Goal: Task Accomplishment & Management: Manage account settings

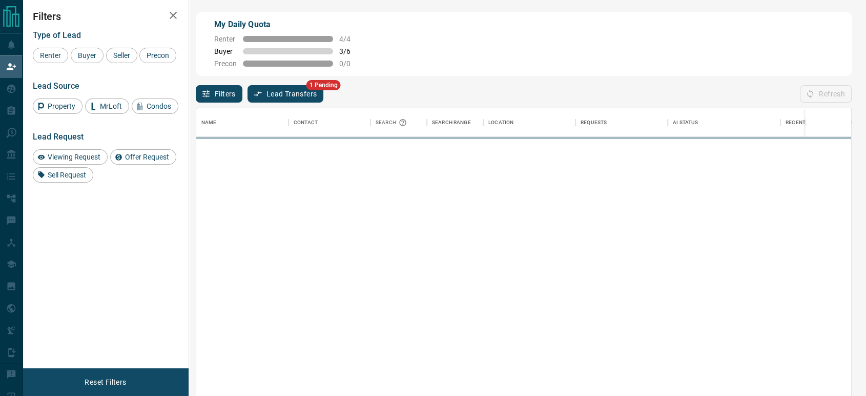
scroll to position [292, 646]
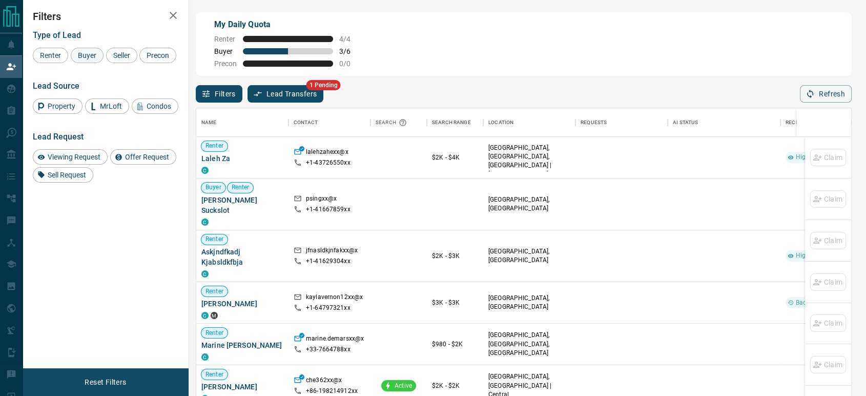
click at [81, 53] on span "Buyer" at bounding box center [87, 55] width 26 height 8
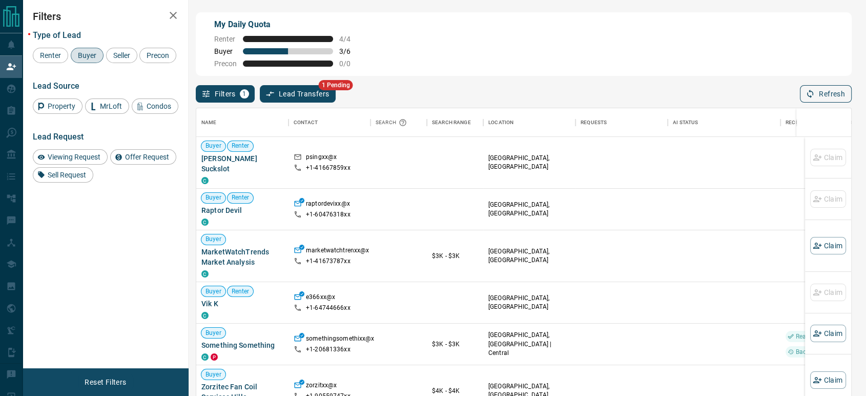
click at [813, 95] on icon "button" at bounding box center [810, 94] width 6 height 9
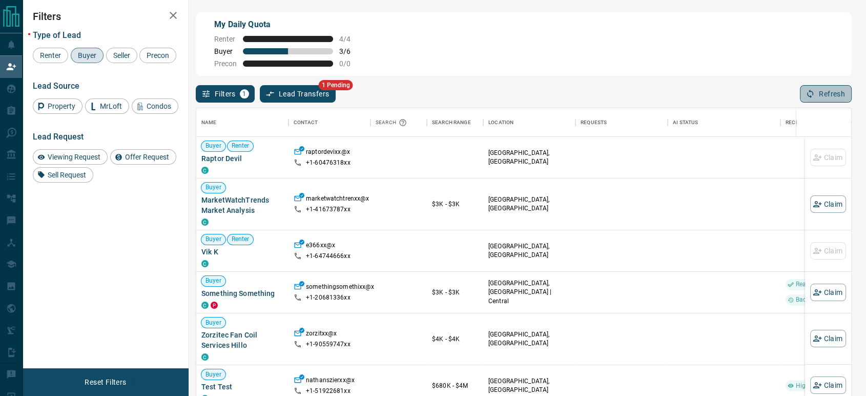
click at [817, 97] on button "Refresh" at bounding box center [826, 93] width 52 height 17
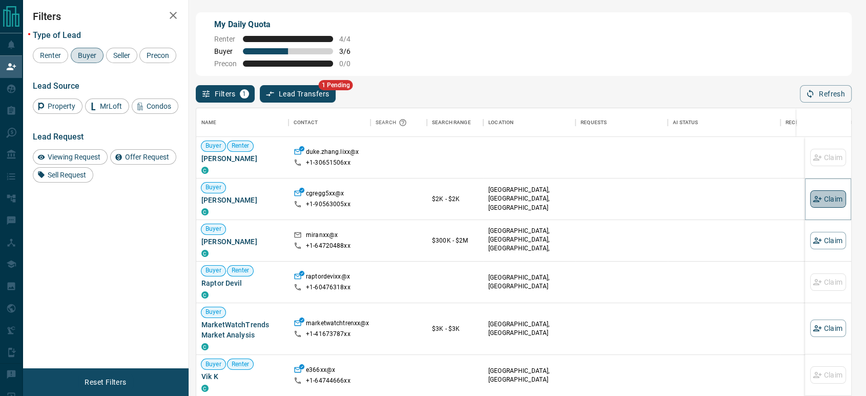
click at [813, 198] on icon "button" at bounding box center [817, 198] width 9 height 9
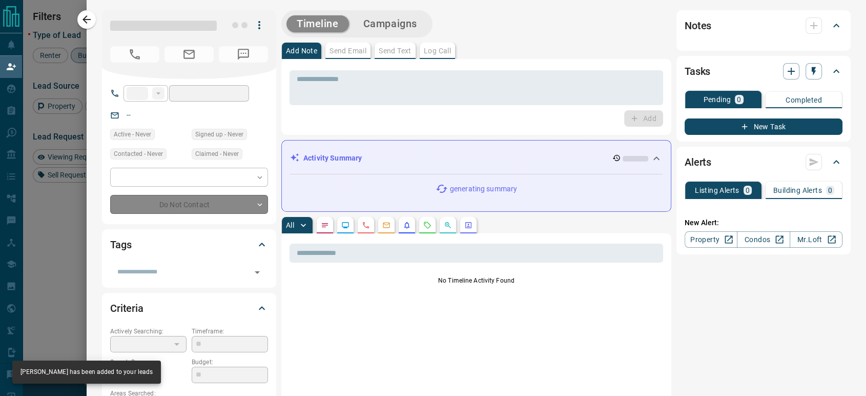
type input "**"
type input "**********"
type input "**"
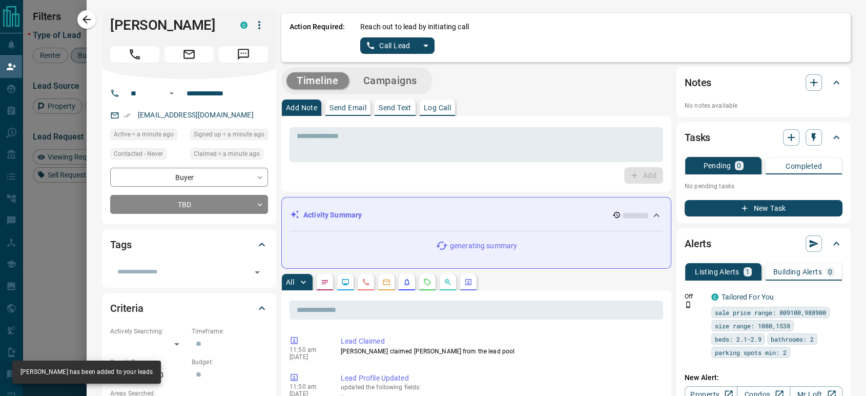
click at [386, 42] on button "Call Lead" at bounding box center [388, 45] width 57 height 16
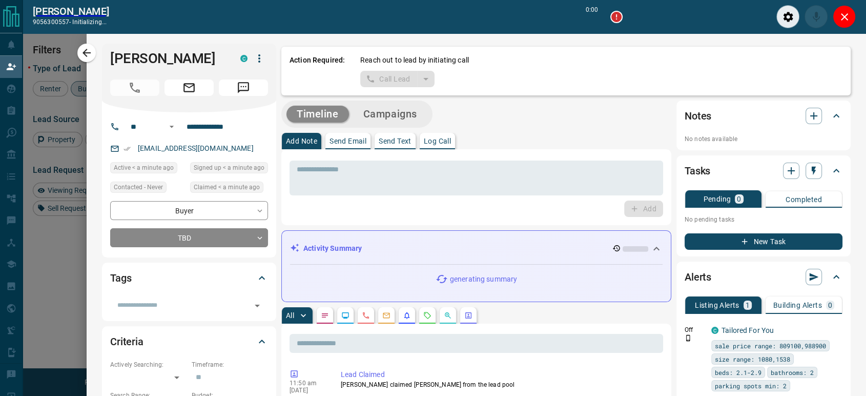
scroll to position [266, 646]
drag, startPoint x: 840, startPoint y: 17, endPoint x: 818, endPoint y: 23, distance: 23.1
click at [840, 17] on icon "Close" at bounding box center [844, 17] width 12 height 12
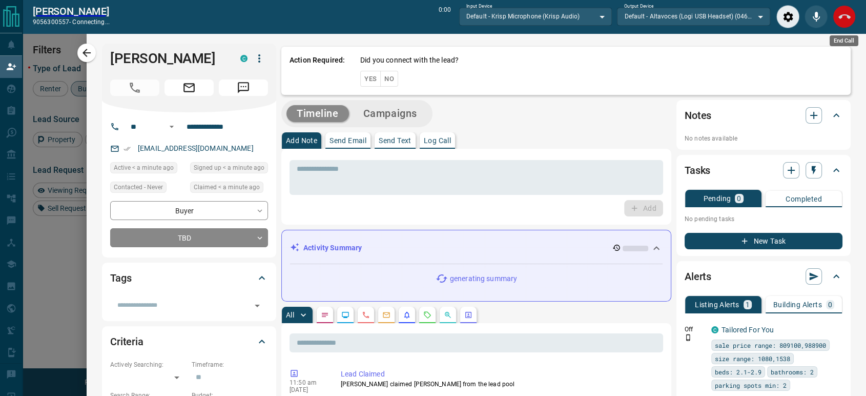
click at [839, 19] on icon "End Call" at bounding box center [844, 17] width 12 height 12
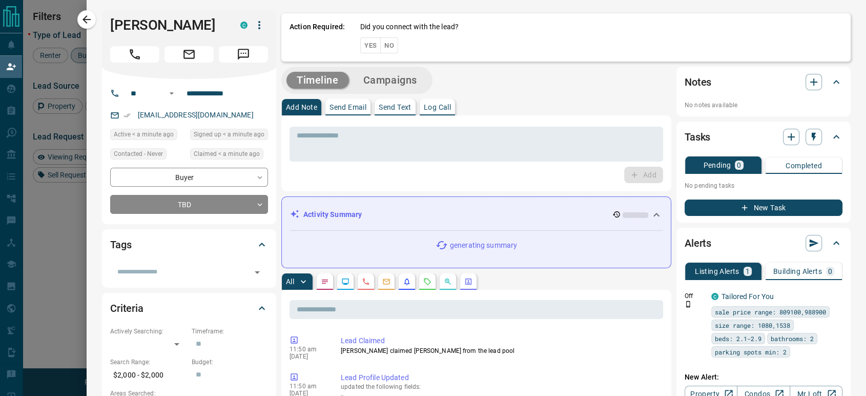
scroll to position [292, 646]
click at [361, 51] on button "Yes" at bounding box center [370, 45] width 20 height 16
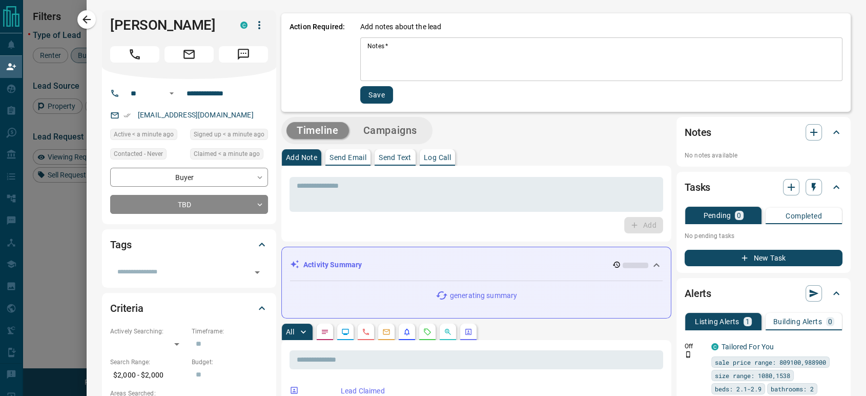
click at [367, 53] on textarea "Notes   *" at bounding box center [601, 59] width 468 height 35
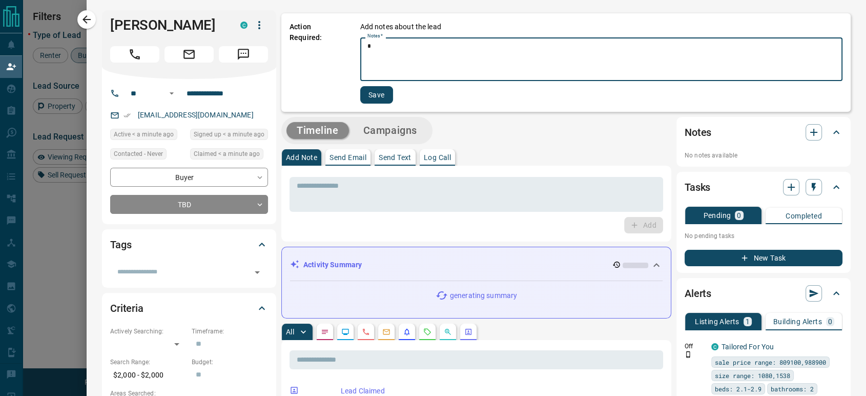
type textarea "*"
click at [364, 91] on button "Save" at bounding box center [376, 94] width 33 height 17
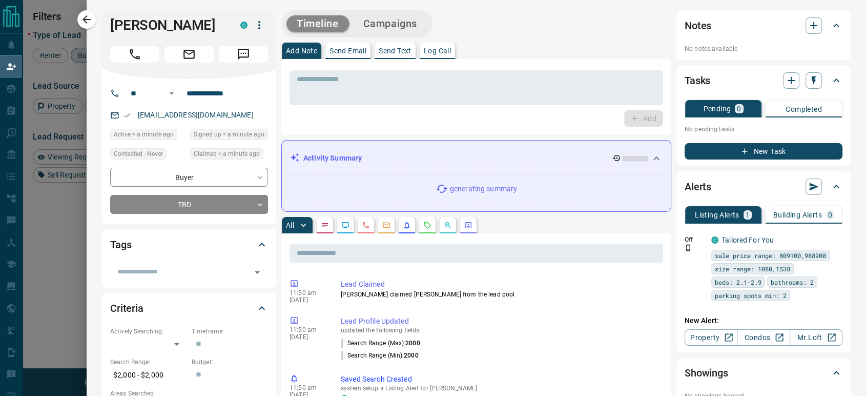
click at [93, 22] on icon "button" at bounding box center [86, 19] width 12 height 12
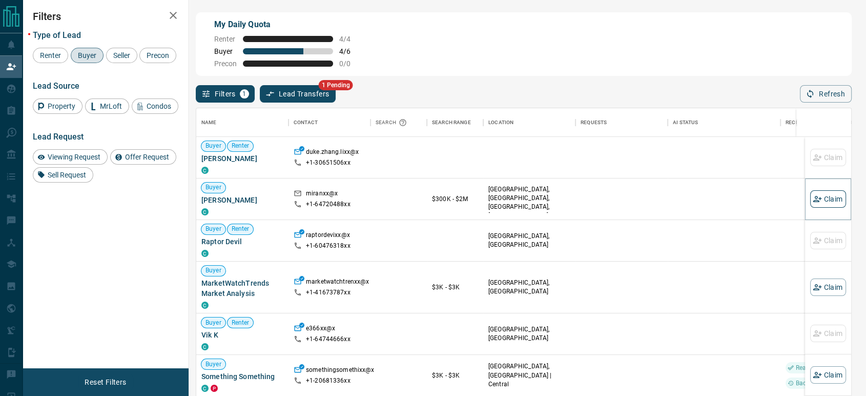
click at [821, 203] on button "Claim" at bounding box center [828, 198] width 36 height 17
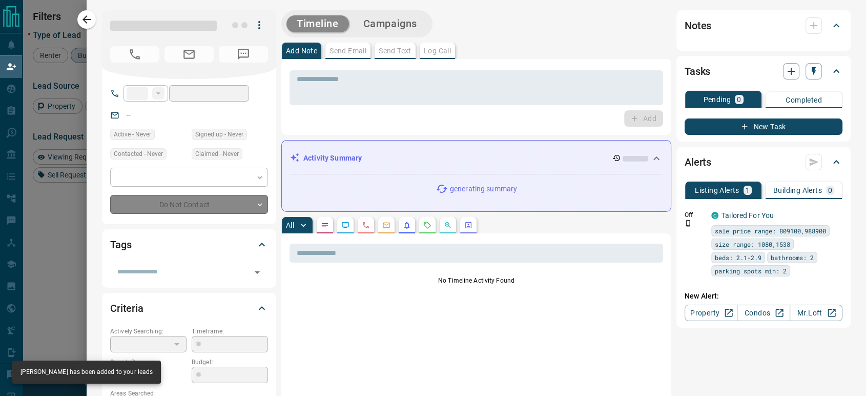
type input "**"
type input "**********"
type input "**"
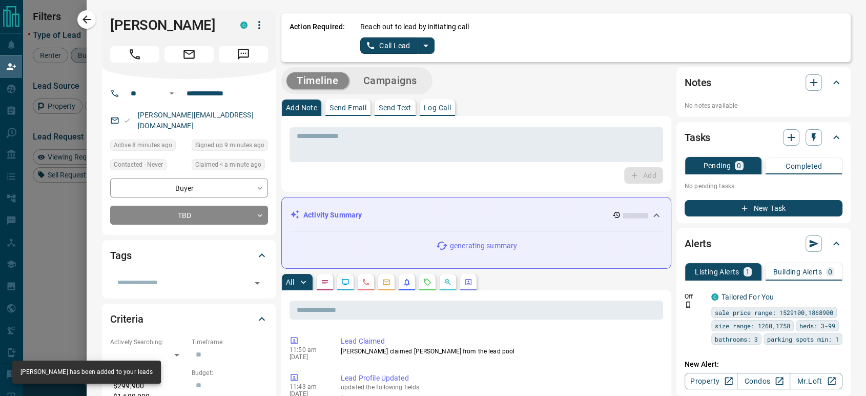
click at [390, 44] on button "Call Lead" at bounding box center [388, 45] width 57 height 16
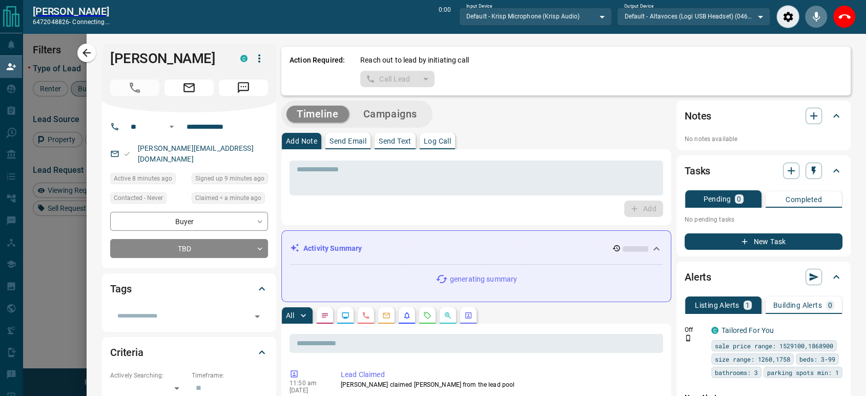
scroll to position [266, 646]
click at [852, 16] on button "End Call" at bounding box center [843, 16] width 23 height 23
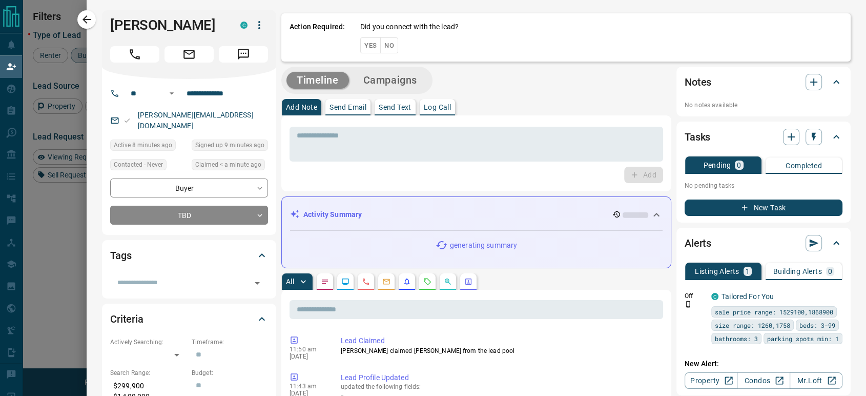
scroll to position [292, 646]
click at [361, 49] on button "Yes" at bounding box center [370, 45] width 20 height 16
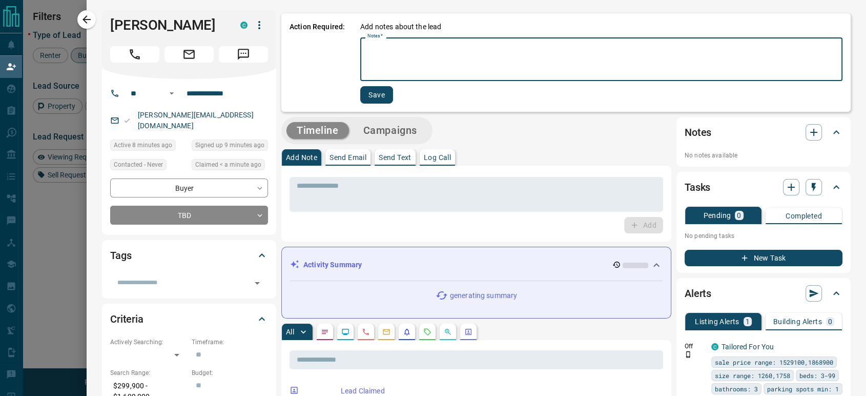
click at [367, 63] on textarea "Notes   *" at bounding box center [601, 59] width 468 height 35
type textarea "*"
click at [363, 93] on button "Save" at bounding box center [376, 94] width 33 height 17
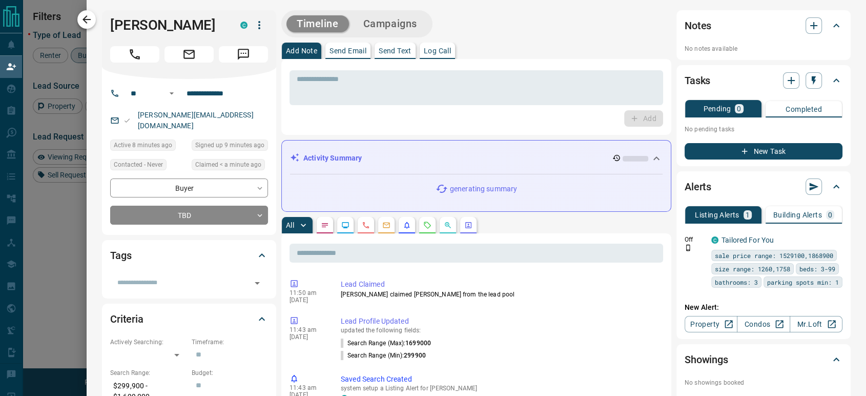
click at [80, 17] on button "button" at bounding box center [86, 19] width 18 height 18
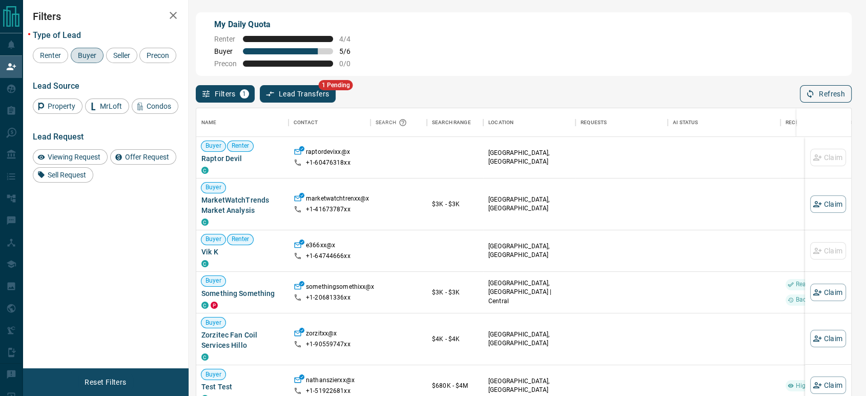
click at [836, 100] on button "Refresh" at bounding box center [826, 93] width 52 height 17
click at [828, 96] on button "Refresh" at bounding box center [826, 93] width 52 height 17
click at [821, 90] on button "Refresh" at bounding box center [826, 93] width 52 height 17
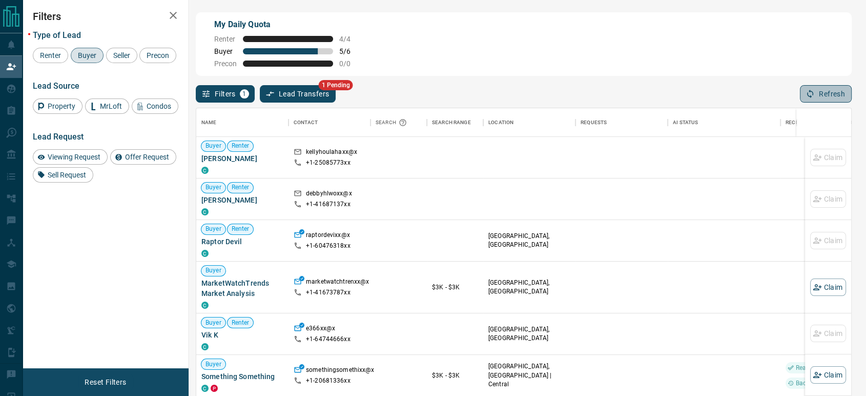
click at [812, 93] on icon "button" at bounding box center [810, 94] width 6 height 9
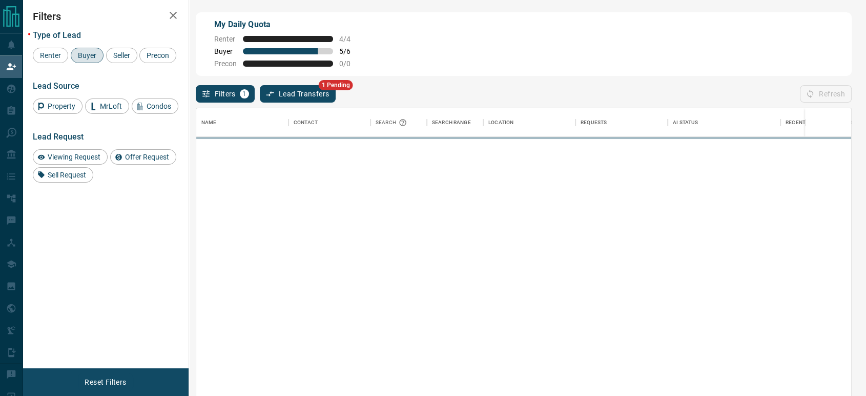
scroll to position [9, 9]
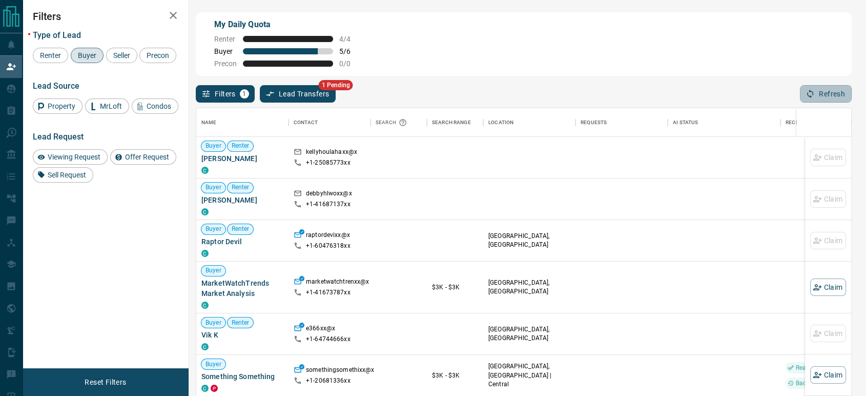
click at [815, 96] on icon "button" at bounding box center [809, 93] width 9 height 9
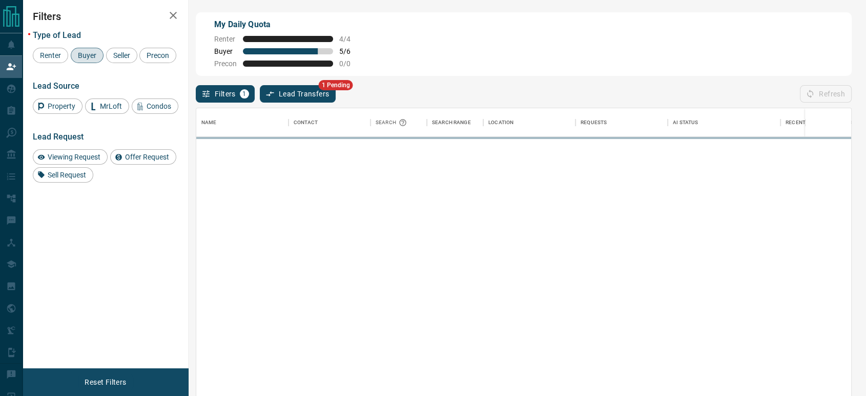
scroll to position [292, 646]
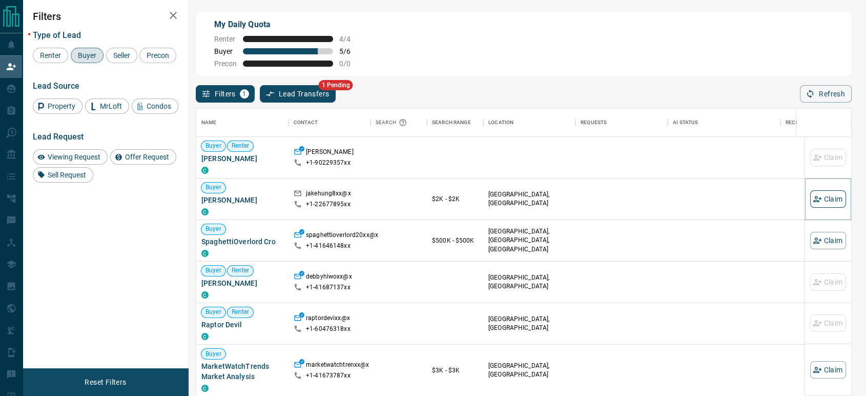
click at [821, 197] on button "Claim" at bounding box center [828, 198] width 36 height 17
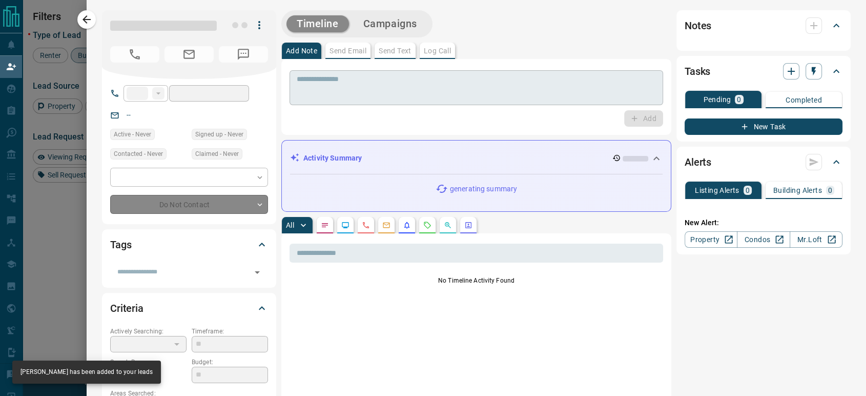
type input "**"
type input "**********"
type input "**"
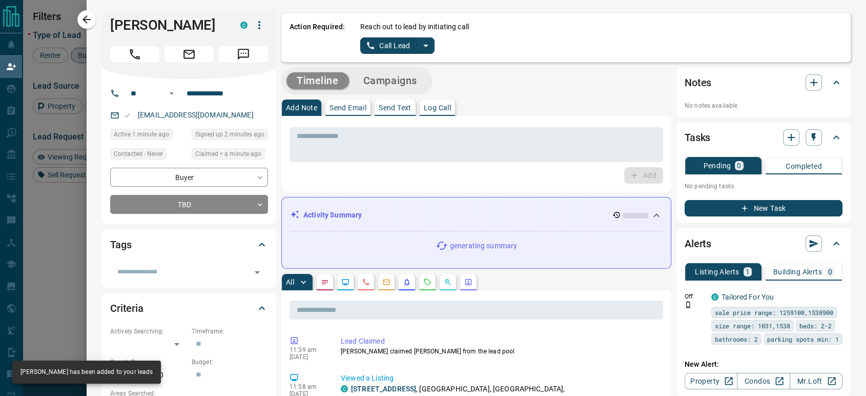
click at [372, 45] on button "Call Lead" at bounding box center [388, 45] width 57 height 16
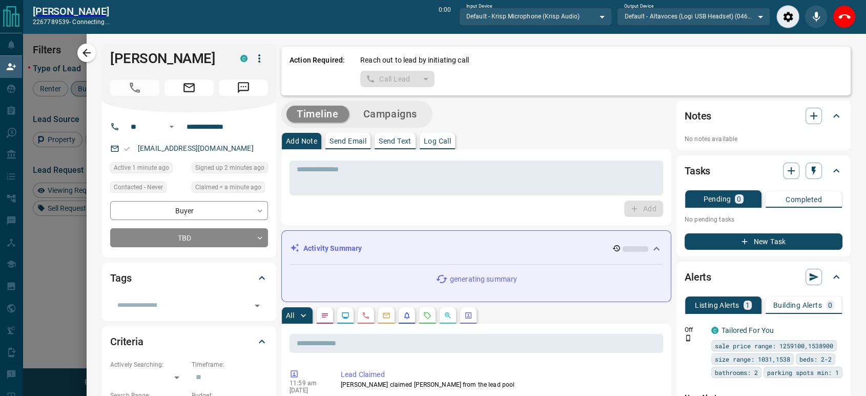
scroll to position [266, 646]
click at [835, 13] on button "End Call" at bounding box center [843, 16] width 23 height 23
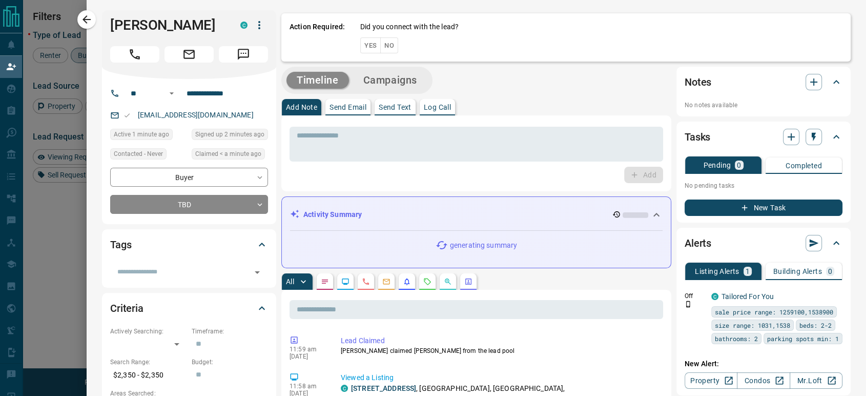
scroll to position [292, 646]
click at [364, 46] on button "Yes" at bounding box center [370, 45] width 20 height 16
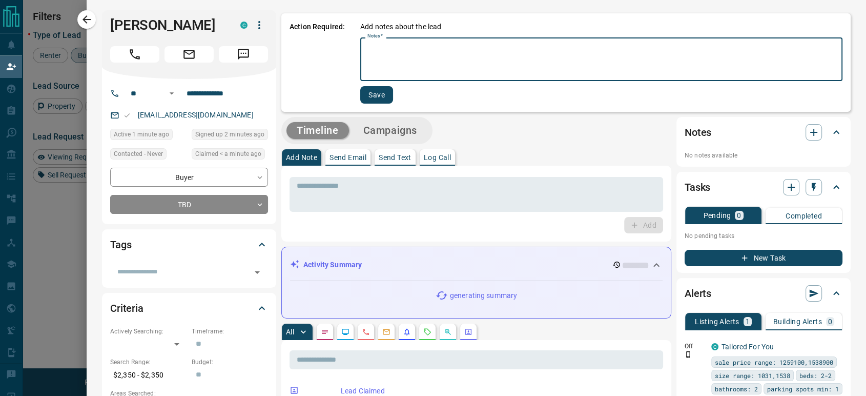
click at [367, 52] on textarea "Notes   *" at bounding box center [601, 59] width 468 height 35
type textarea "*"
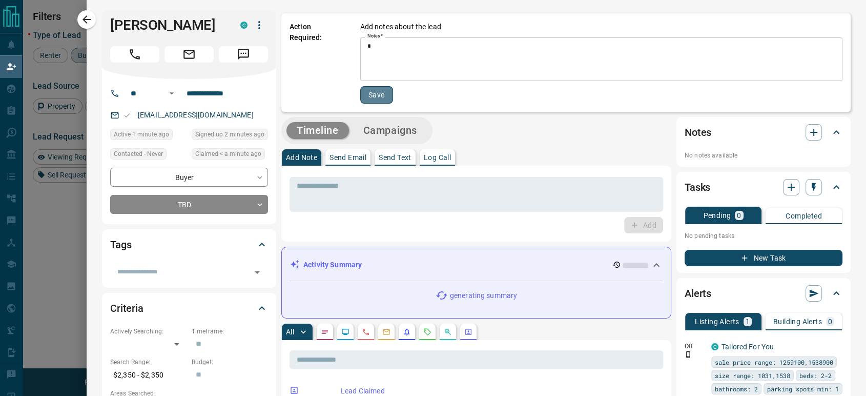
click at [366, 96] on button "Save" at bounding box center [376, 94] width 33 height 17
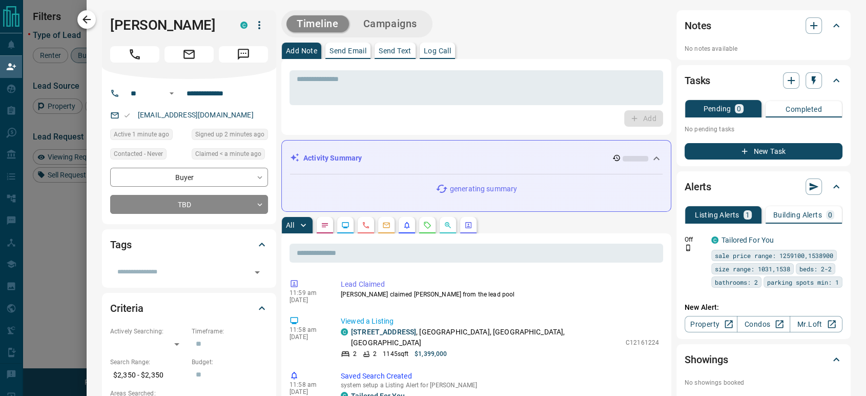
click at [85, 22] on icon "button" at bounding box center [86, 19] width 12 height 12
